Goal: Transaction & Acquisition: Purchase product/service

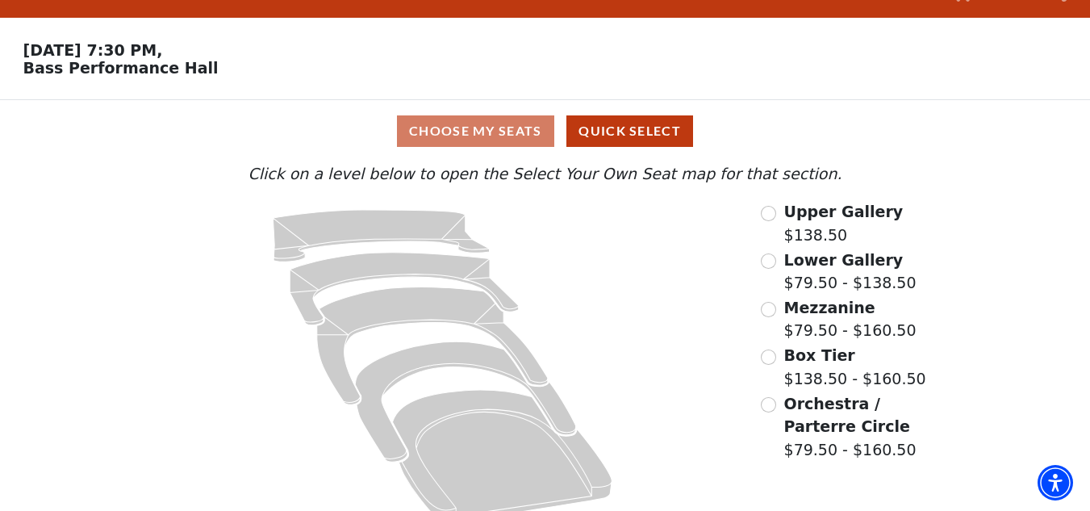
scroll to position [62, 0]
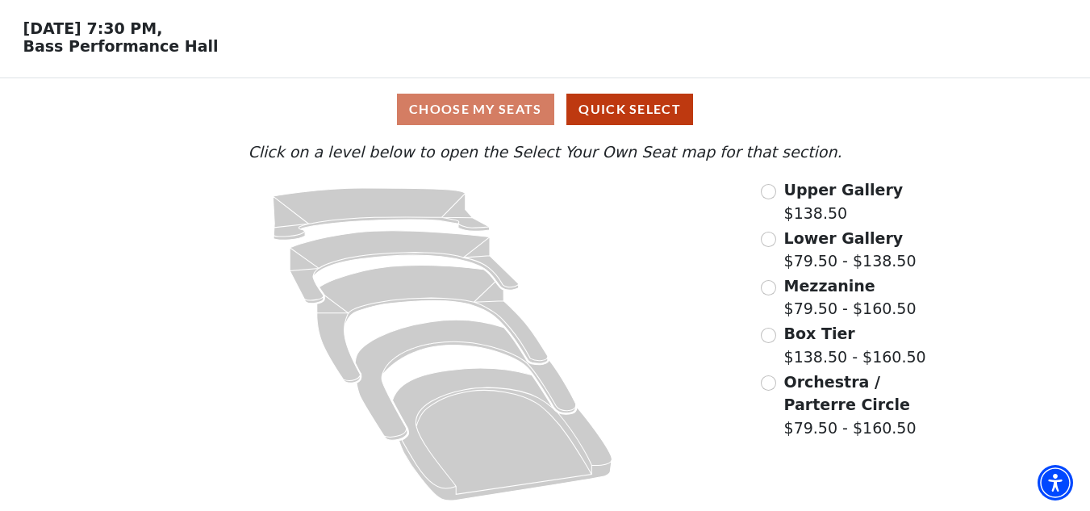
click at [805, 246] on span "Lower Gallery" at bounding box center [843, 238] width 119 height 18
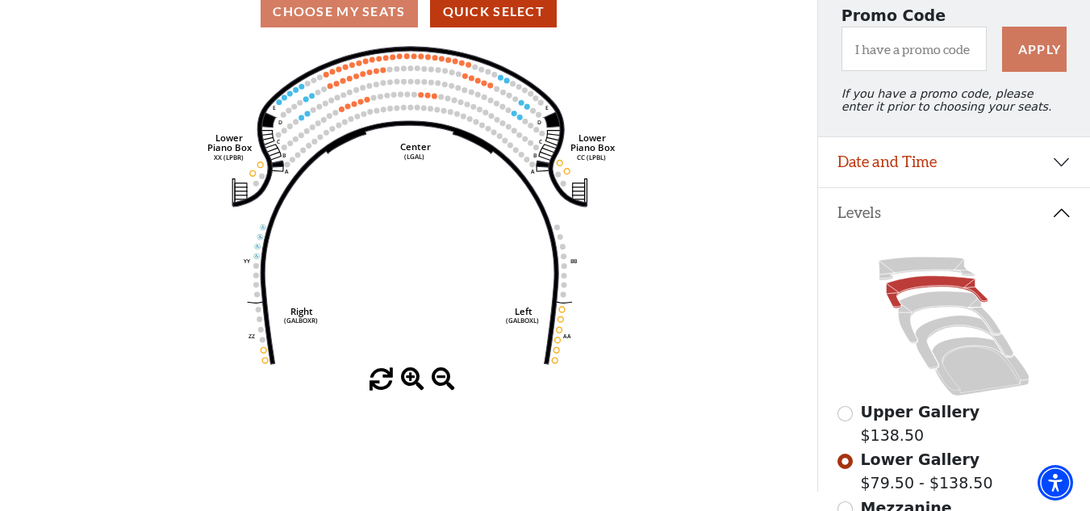
scroll to position [0, 0]
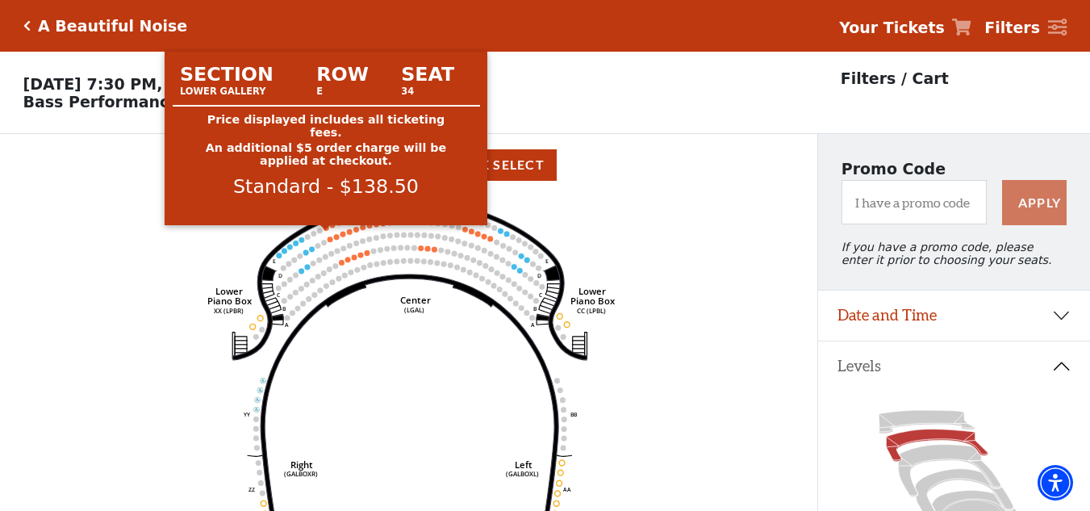
click at [327, 231] on circle at bounding box center [326, 228] width 6 height 6
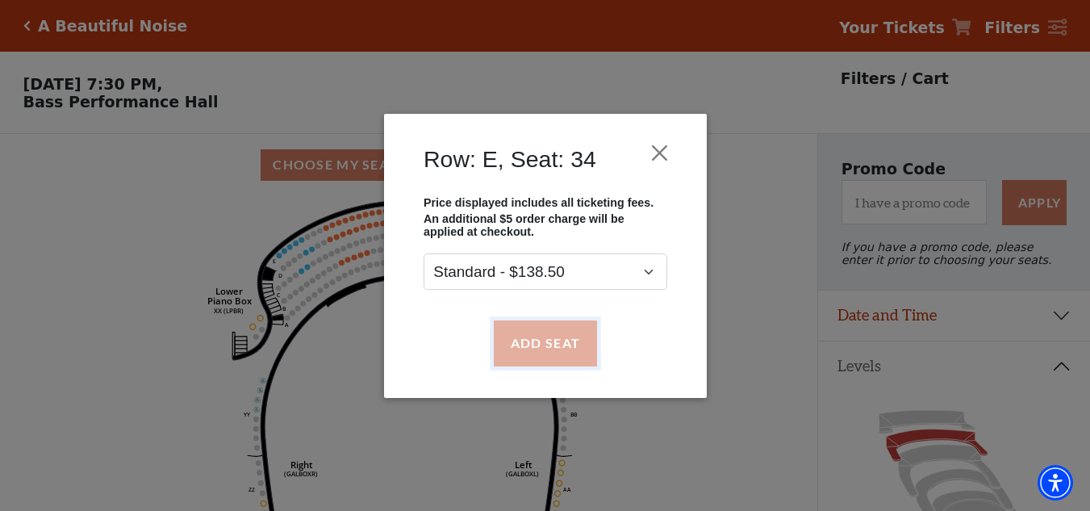
click at [554, 345] on button "Add Seat" at bounding box center [544, 342] width 103 height 45
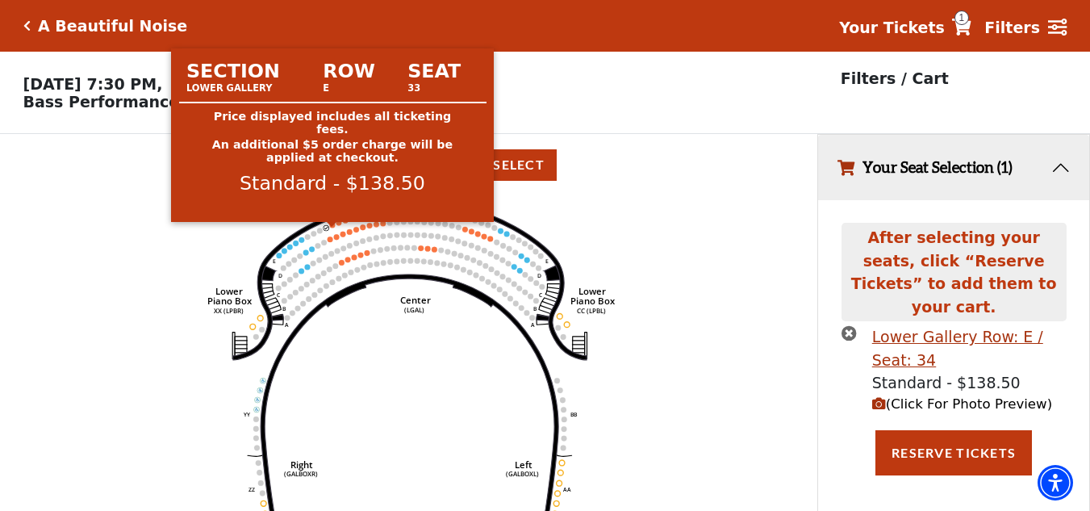
click at [333, 228] on circle at bounding box center [332, 225] width 6 height 6
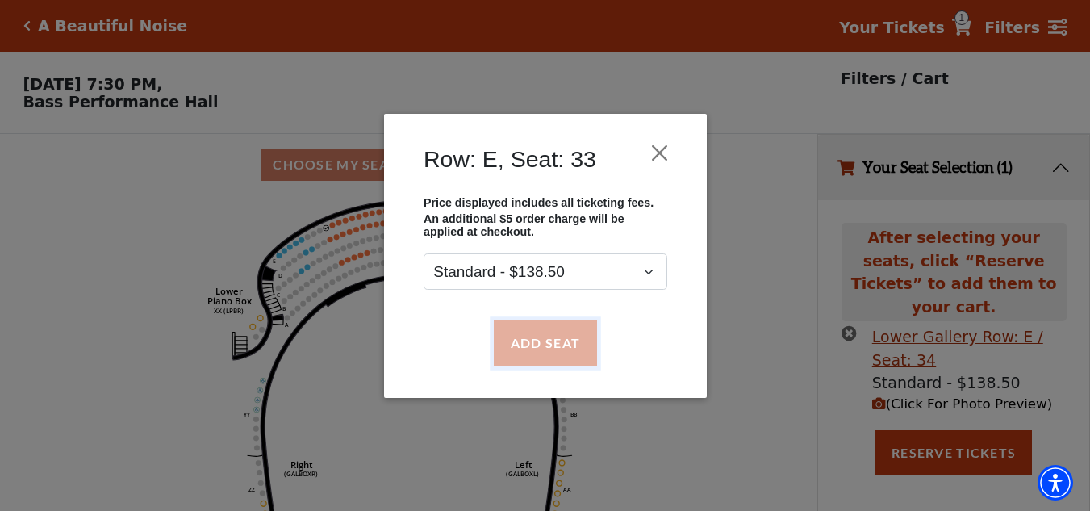
drag, startPoint x: 575, startPoint y: 339, endPoint x: 563, endPoint y: 329, distance: 15.5
click at [575, 338] on button "Add Seat" at bounding box center [544, 342] width 103 height 45
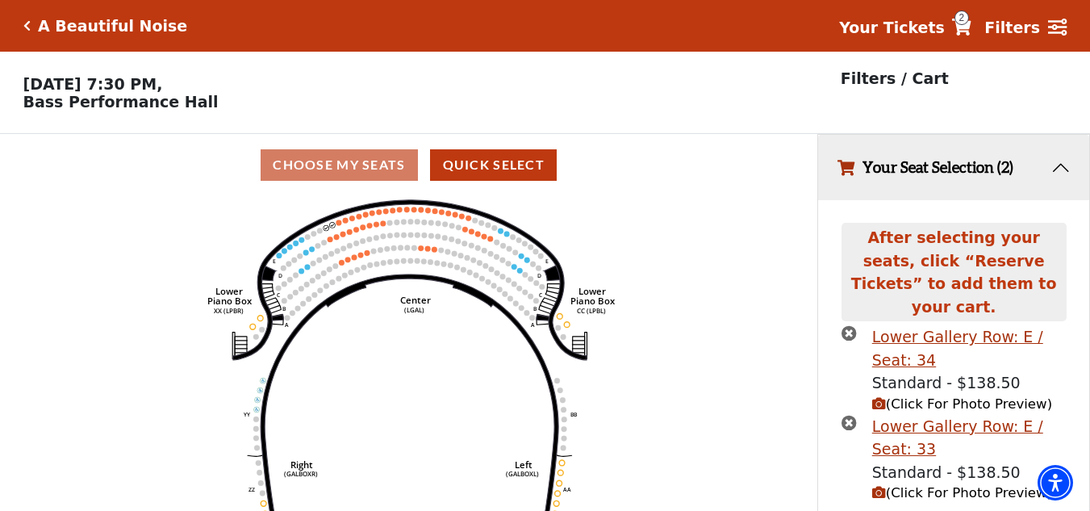
scroll to position [37, 0]
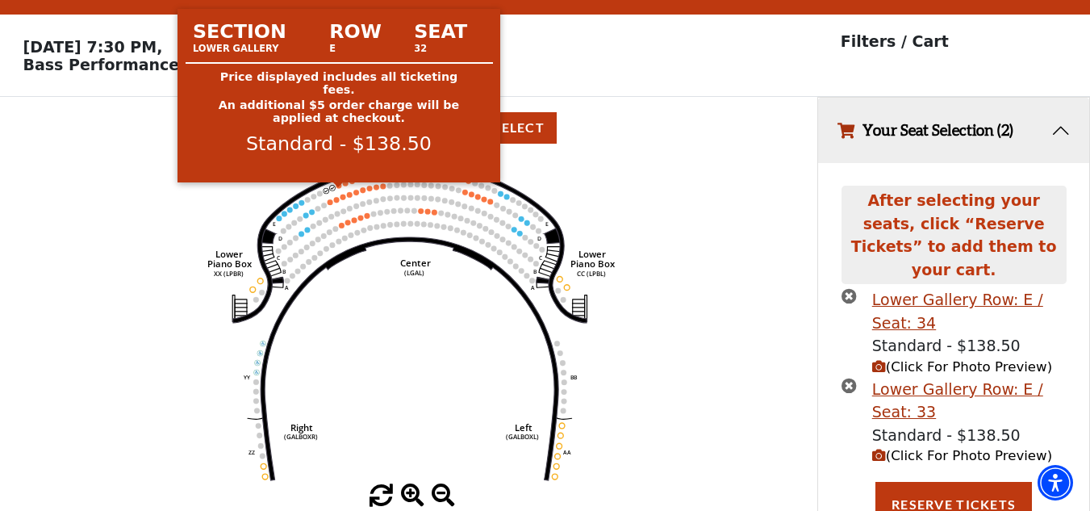
click at [339, 188] on circle at bounding box center [339, 185] width 6 height 6
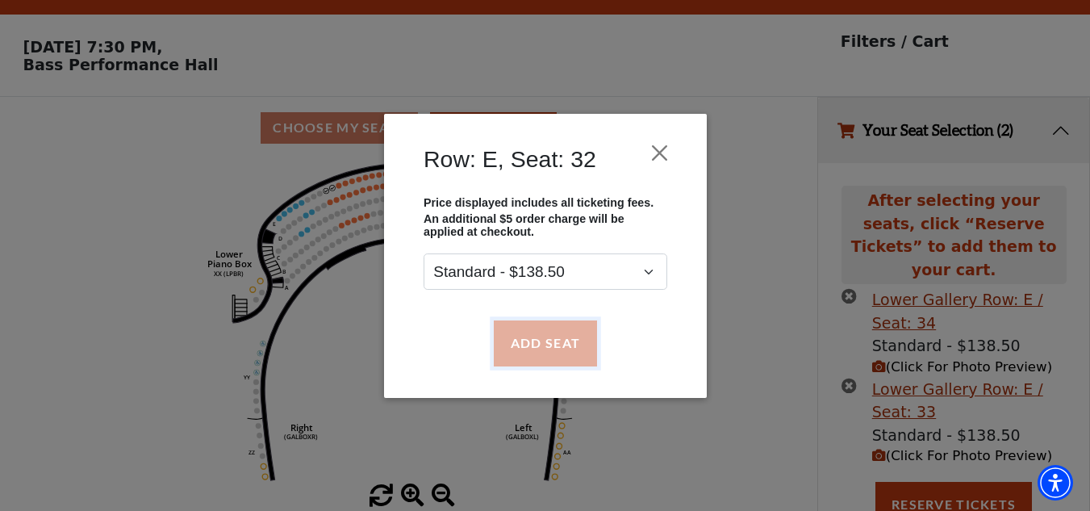
click at [558, 339] on button "Add Seat" at bounding box center [544, 342] width 103 height 45
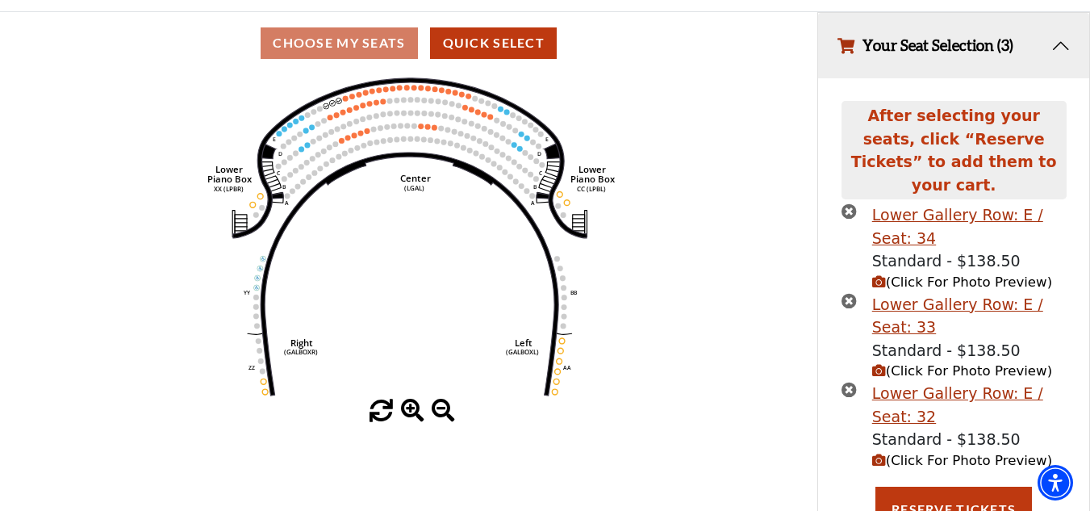
scroll to position [127, 0]
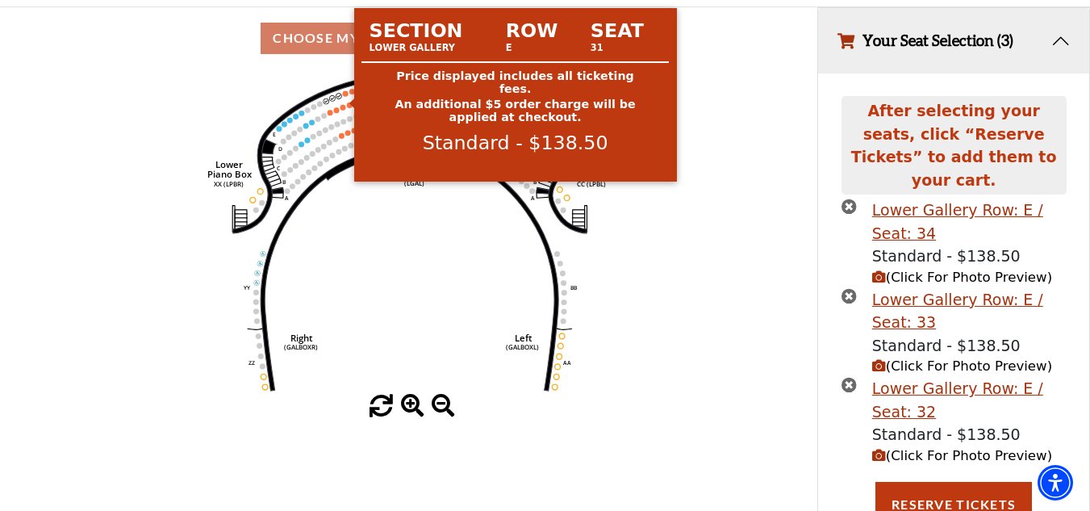
click at [345, 96] on circle at bounding box center [345, 93] width 6 height 6
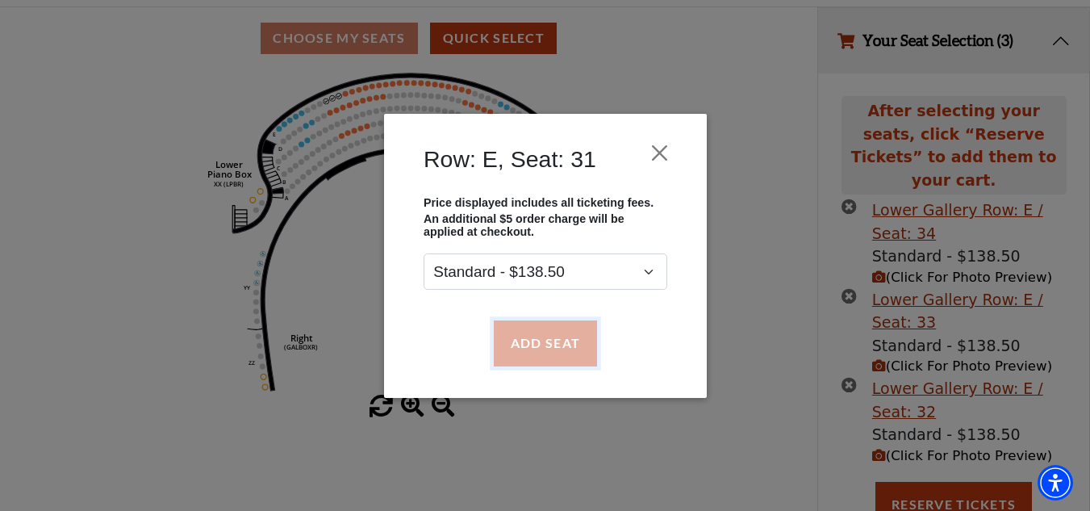
click at [546, 340] on button "Add Seat" at bounding box center [544, 342] width 103 height 45
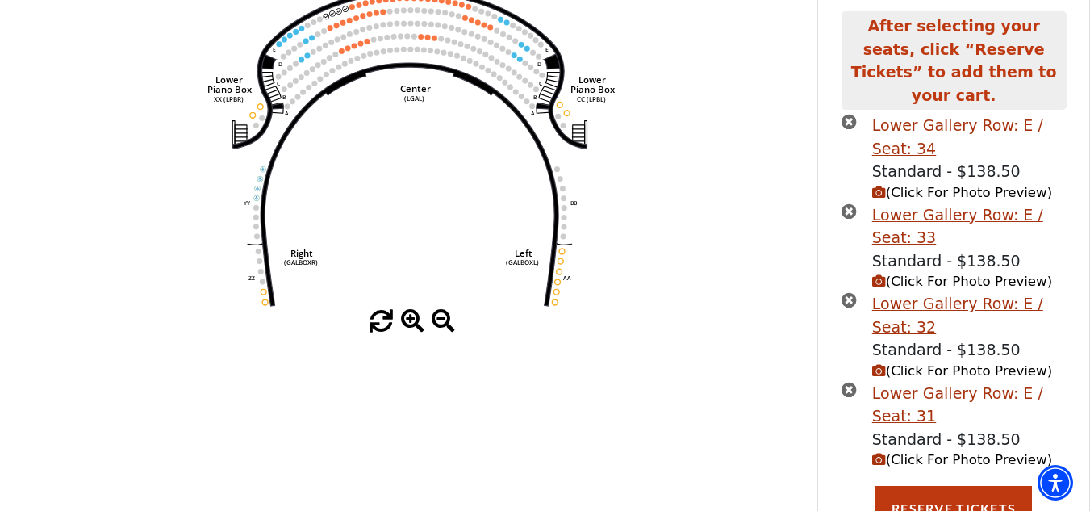
scroll to position [215, 0]
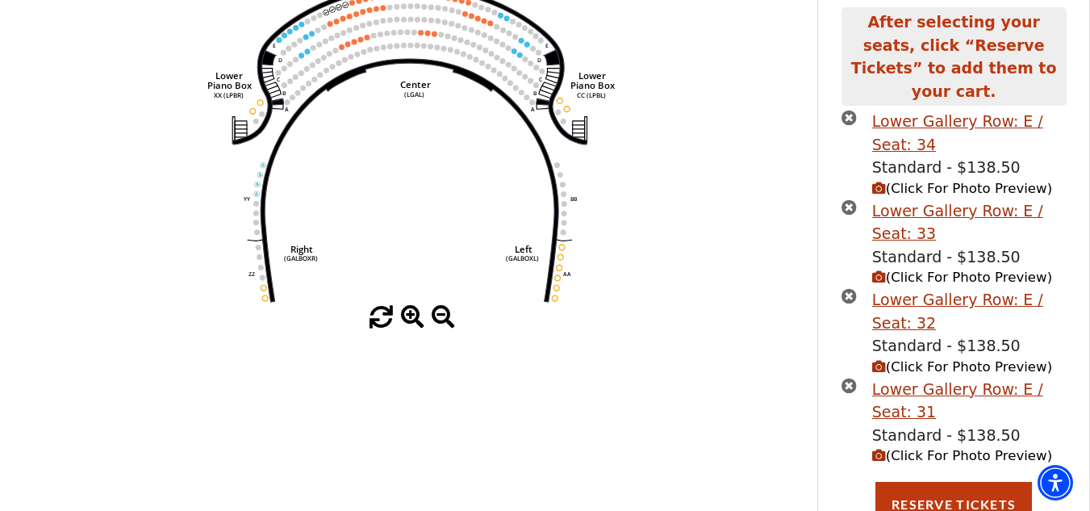
click at [956, 462] on div "Lower Gallery Row: E / Seat: 34 Standard - $138.50 (Click For Photo Preview) Lo…" at bounding box center [954, 296] width 248 height 372
click at [952, 482] on button "Reserve Tickets" at bounding box center [954, 504] width 157 height 45
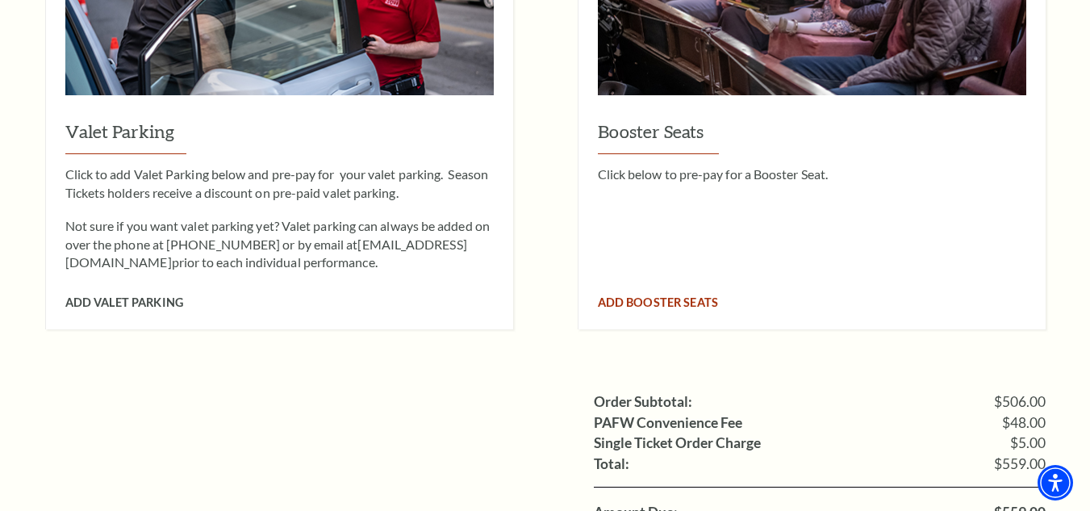
scroll to position [1695, 0]
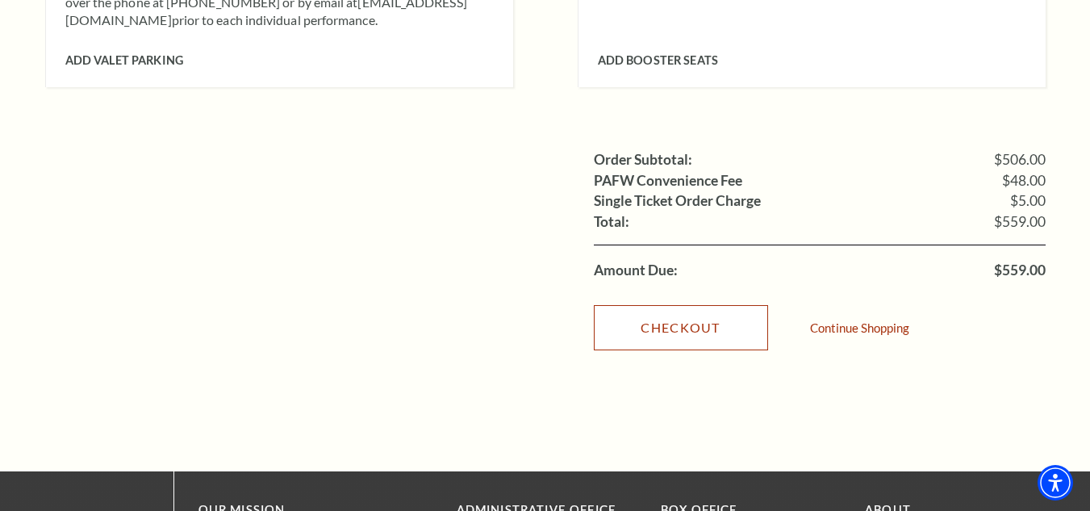
click at [684, 305] on link "Checkout" at bounding box center [681, 327] width 174 height 45
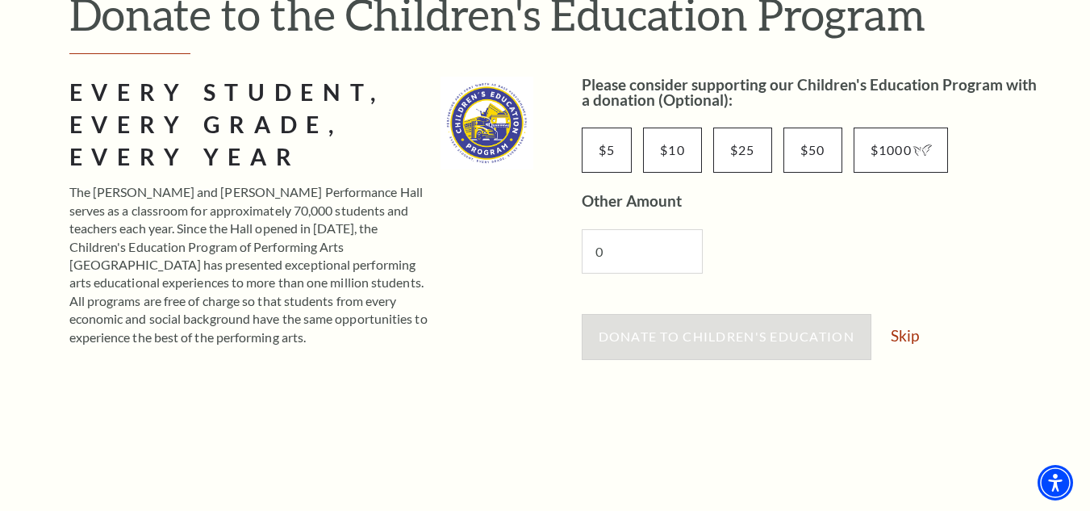
scroll to position [124, 0]
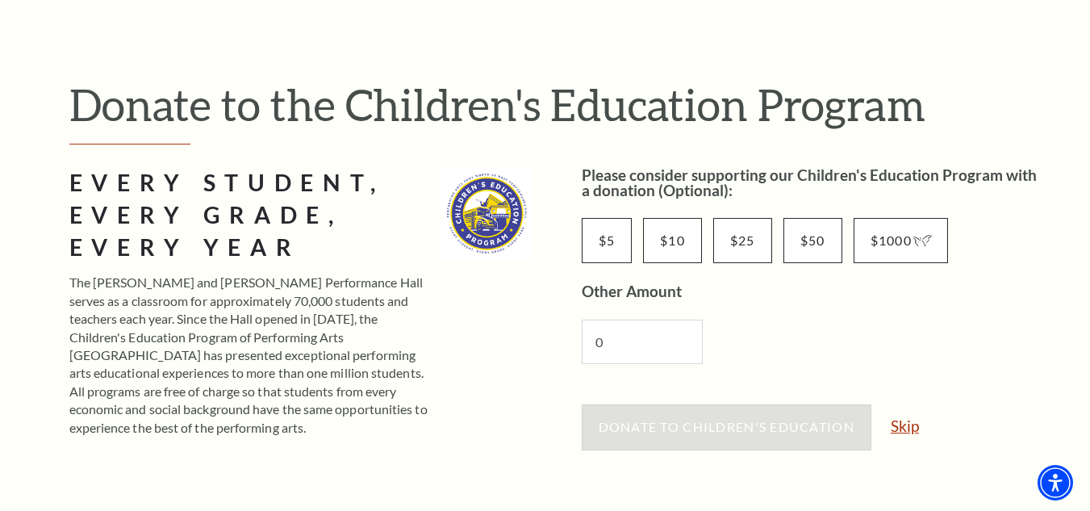
click at [919, 427] on link "Skip" at bounding box center [905, 425] width 28 height 15
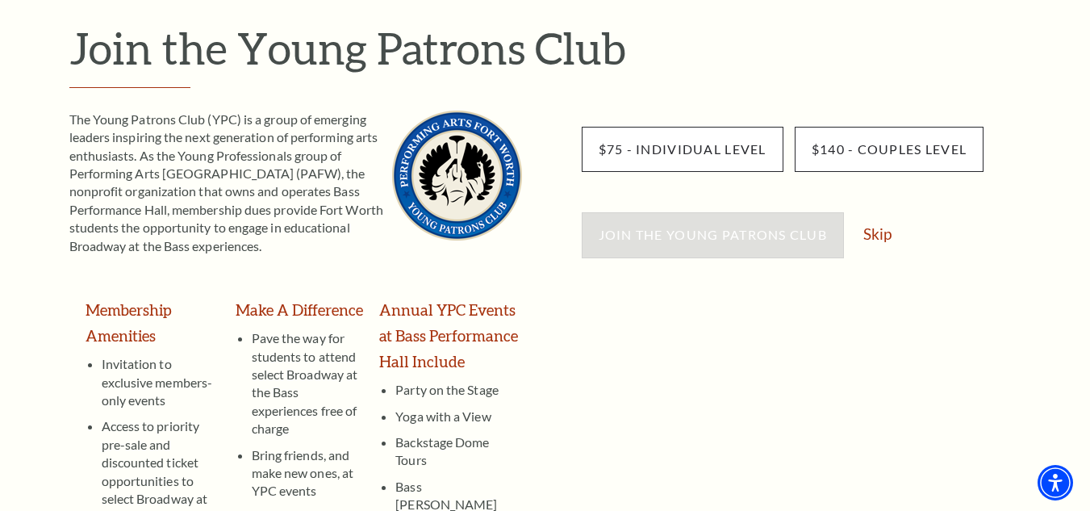
scroll to position [81, 0]
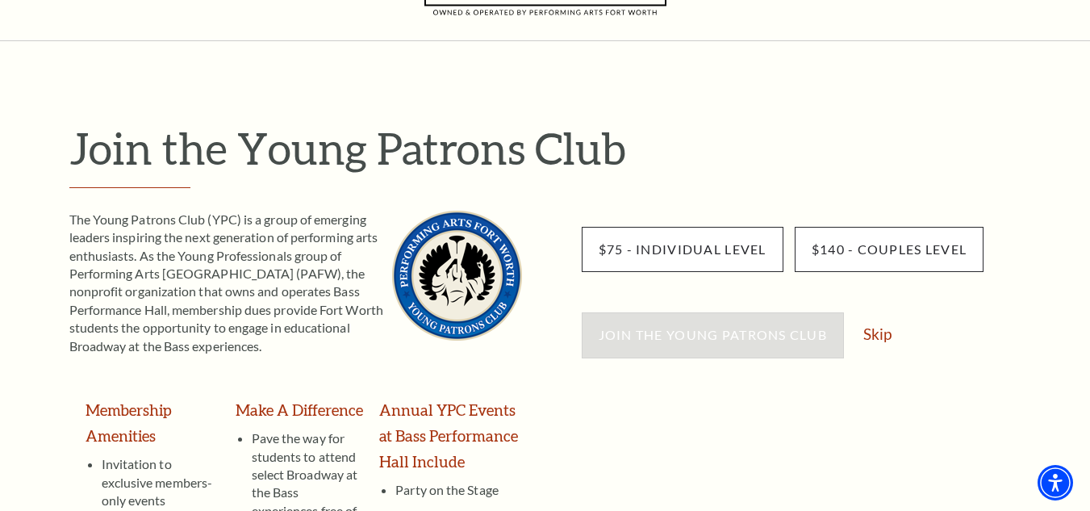
click at [896, 333] on div "Join the Young Patrons Club Skip" at bounding box center [814, 342] width 464 height 61
click at [873, 334] on link "Skip" at bounding box center [878, 333] width 28 height 15
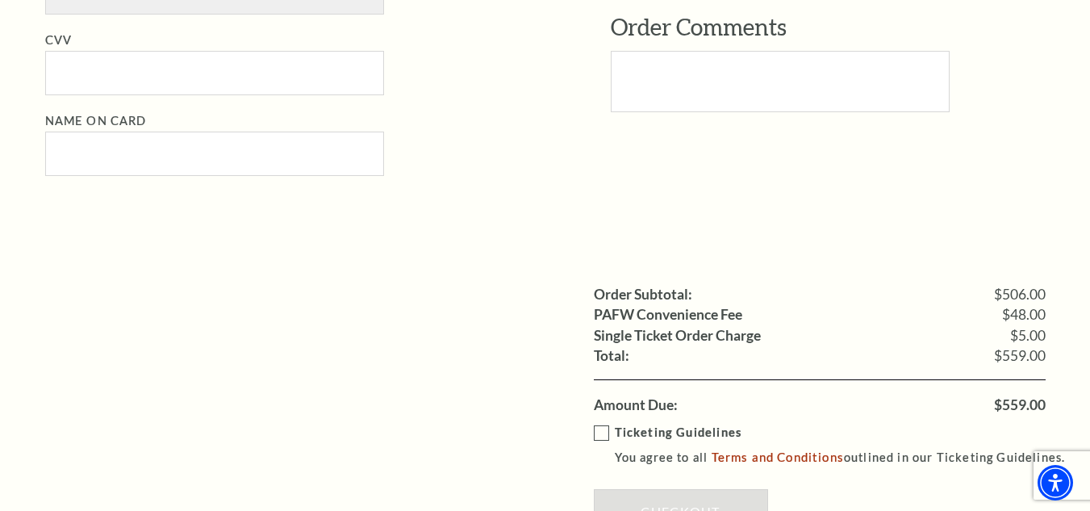
scroll to position [1291, 0]
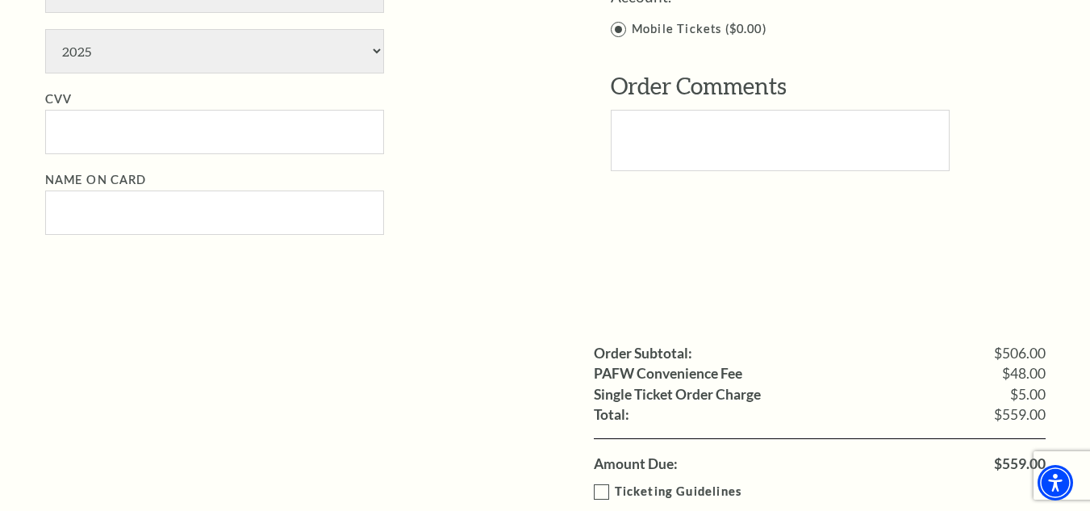
click at [613, 494] on label "Ticketing Guidelines You agree to all Terms and Conditions outlined in our Tick…" at bounding box center [837, 504] width 487 height 44
click at [0, 0] on input "Ticketing Guidelines You agree to all Terms and Conditions outlined in our Tick…" at bounding box center [0, 0] width 0 height 0
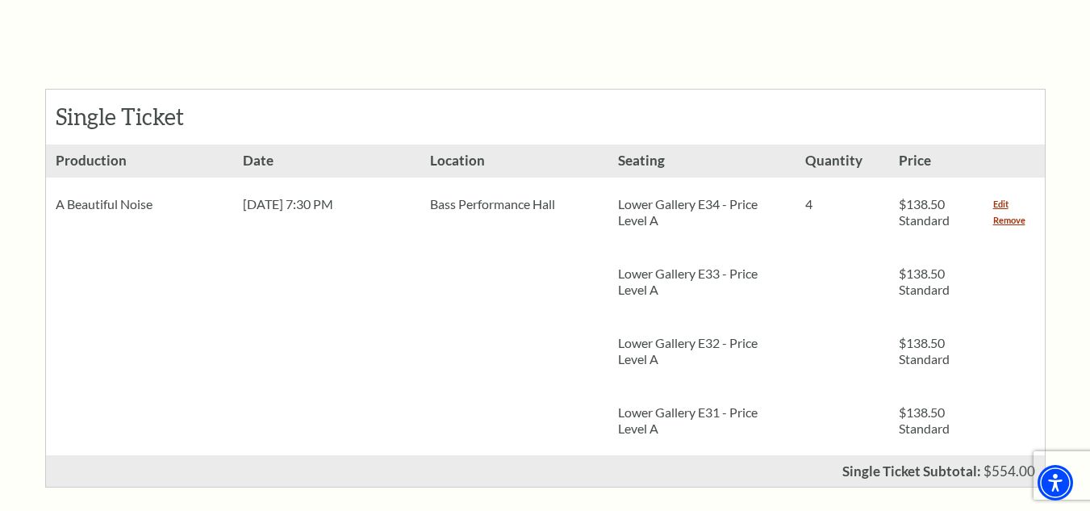
scroll to position [161, 0]
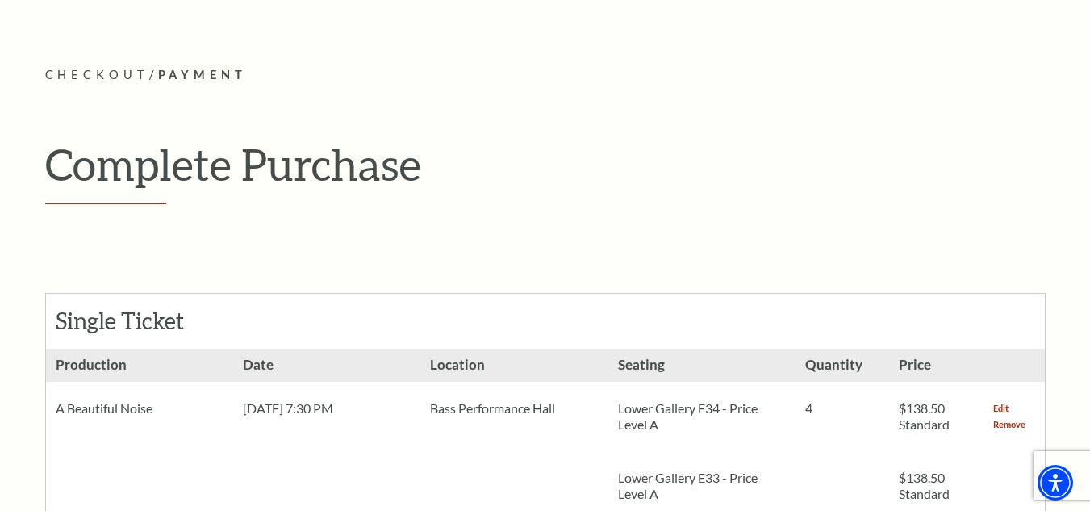
click at [1002, 424] on link "Remove" at bounding box center [1009, 424] width 32 height 16
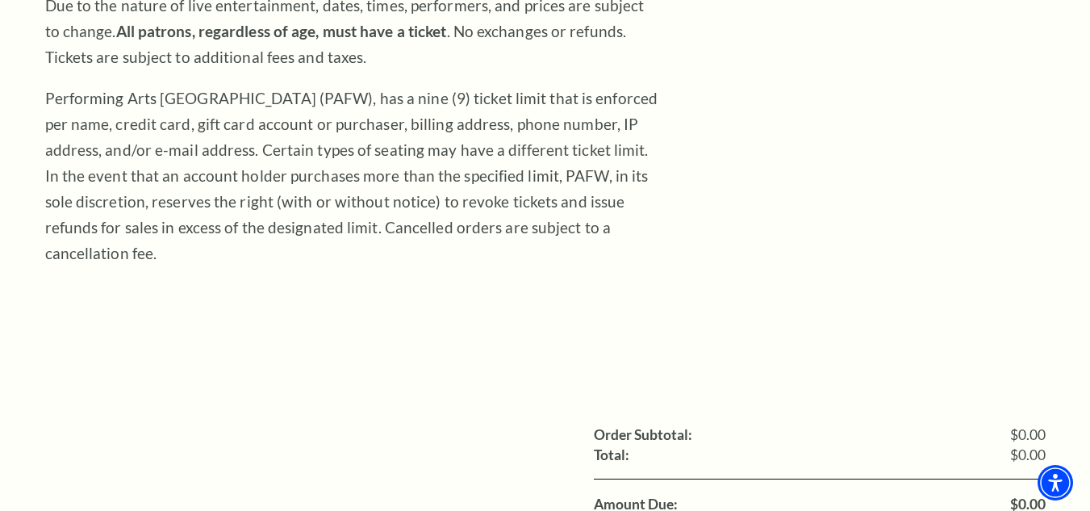
scroll to position [565, 0]
